Goal: Information Seeking & Learning: Learn about a topic

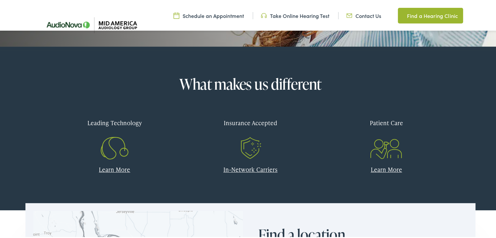
scroll to position [261, 0]
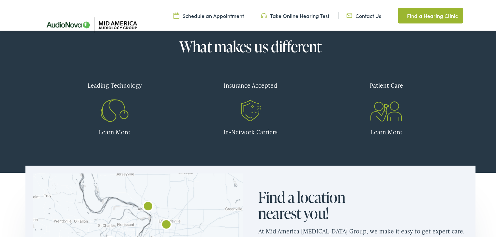
click at [247, 128] on link "In-Network Carriers" at bounding box center [250, 130] width 54 height 8
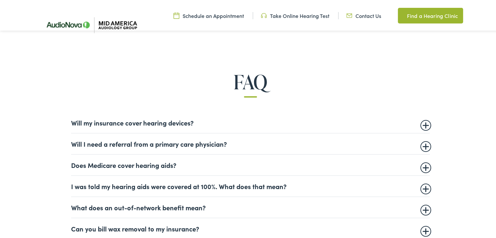
scroll to position [424, 0]
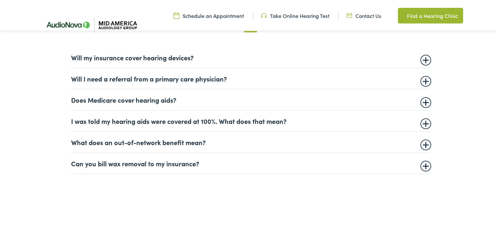
click at [179, 98] on summary "Does Medicare cover hearing aids?" at bounding box center [250, 99] width 358 height 8
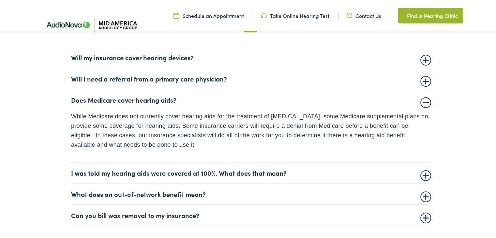
click at [420, 105] on details "Does Medicare cover hearing aids? While Medicare does not currently cover heari…" at bounding box center [250, 124] width 358 height 73
click at [131, 101] on summary "Does Medicare cover hearing aids?" at bounding box center [250, 99] width 358 height 8
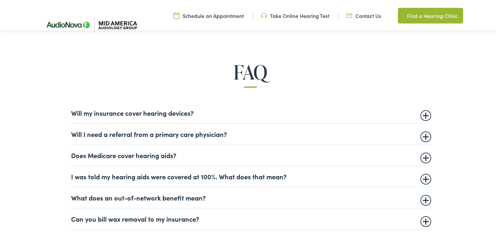
scroll to position [326, 0]
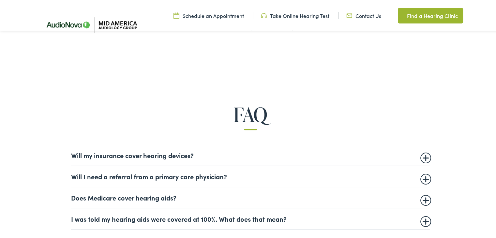
click at [228, 153] on summary "Will my insurance cover hearing devices?" at bounding box center [250, 154] width 358 height 8
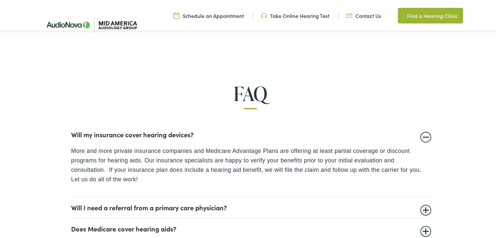
scroll to position [358, 0]
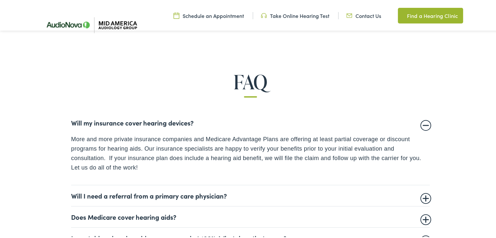
click at [423, 124] on summary "Will my insurance cover hearing devices?" at bounding box center [250, 121] width 358 height 8
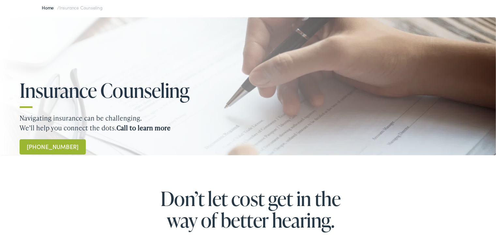
scroll to position [0, 0]
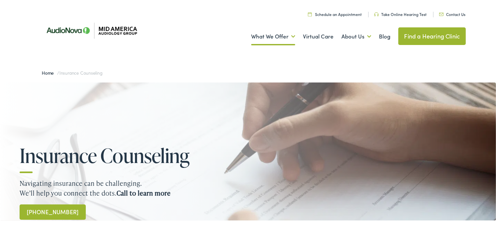
click at [119, 28] on img at bounding box center [89, 29] width 108 height 36
